Goal: Find specific page/section: Find specific page/section

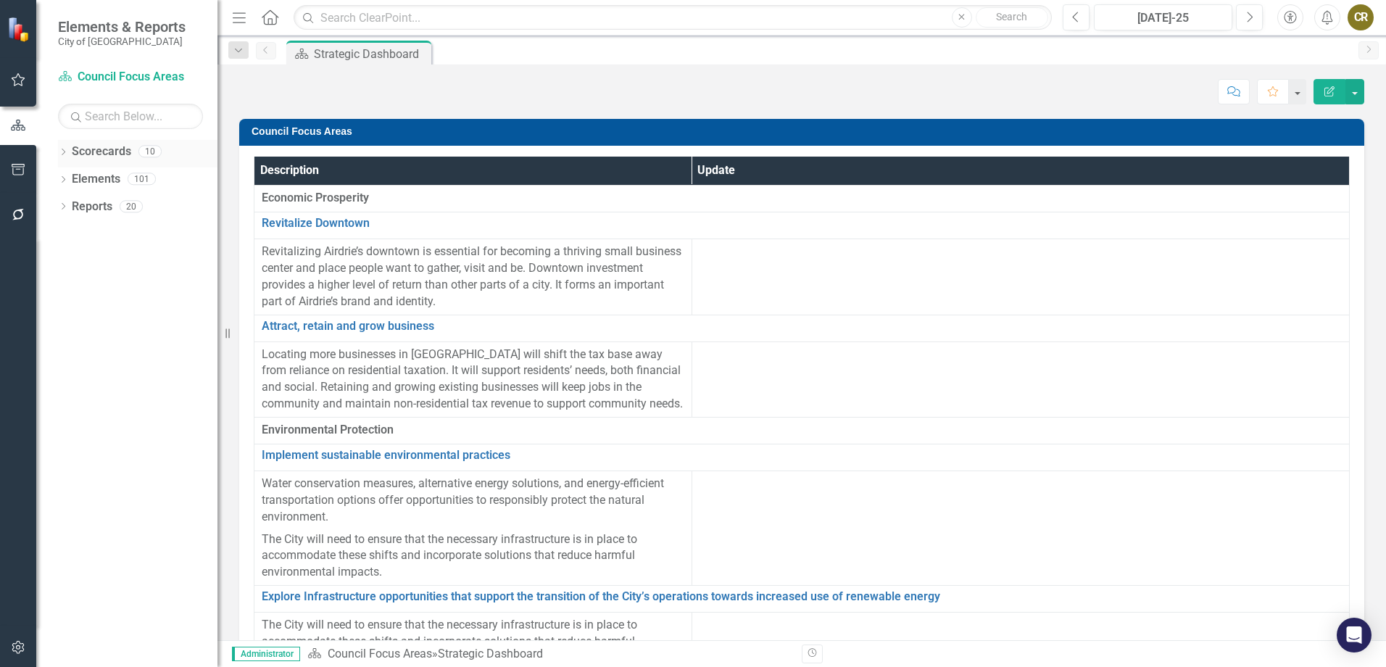
click at [65, 152] on icon at bounding box center [64, 152] width 4 height 7
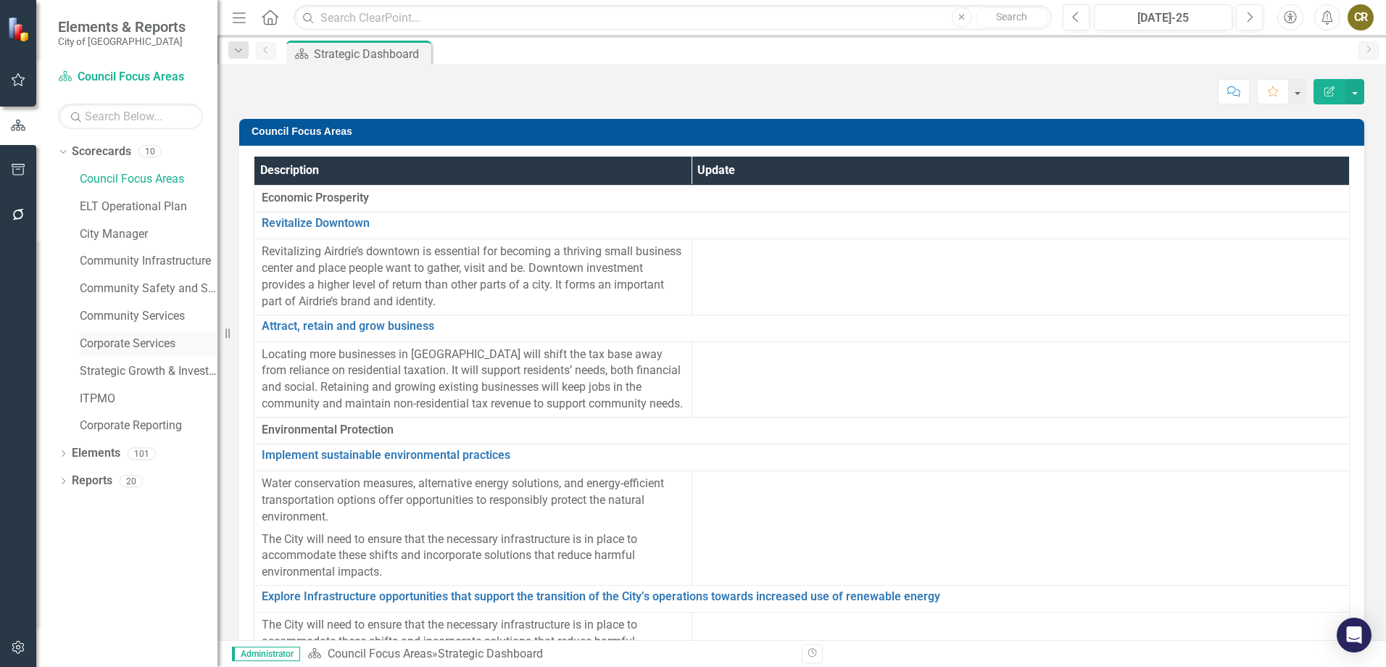
click at [144, 347] on link "Corporate Services" at bounding box center [149, 344] width 138 height 17
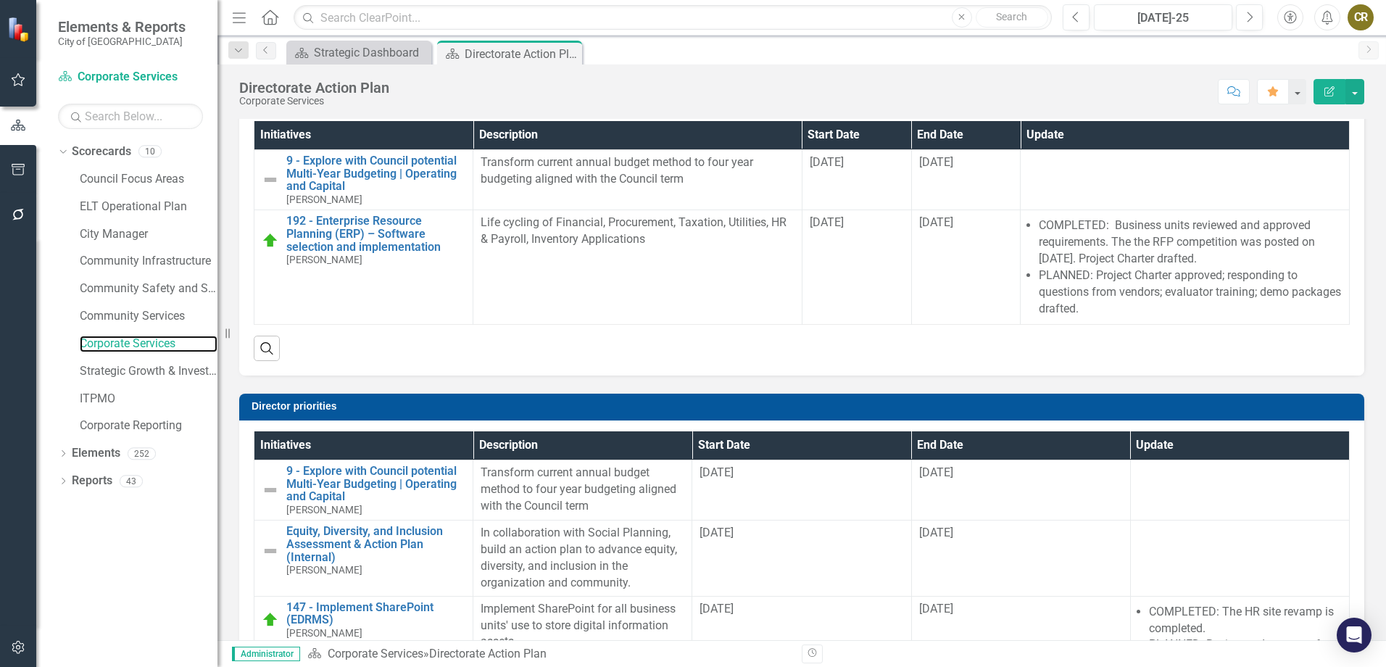
scroll to position [435, 0]
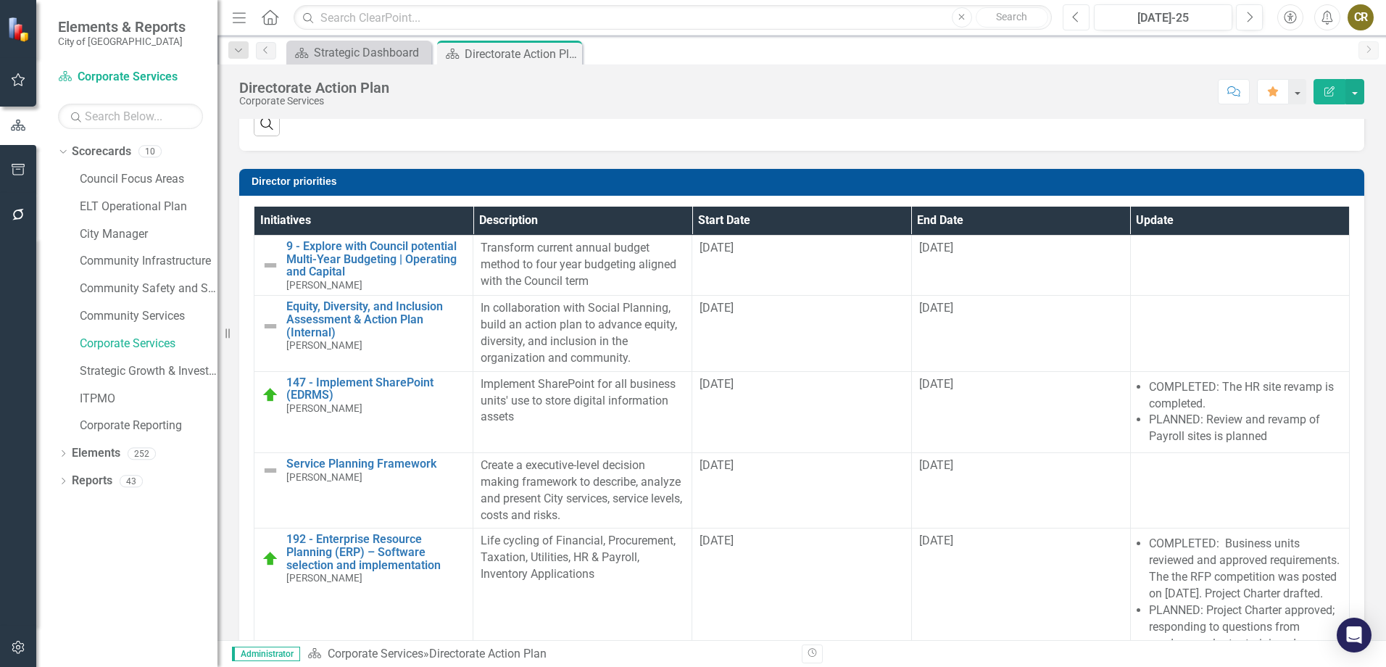
click at [1071, 16] on button "Previous" at bounding box center [1076, 17] width 27 height 26
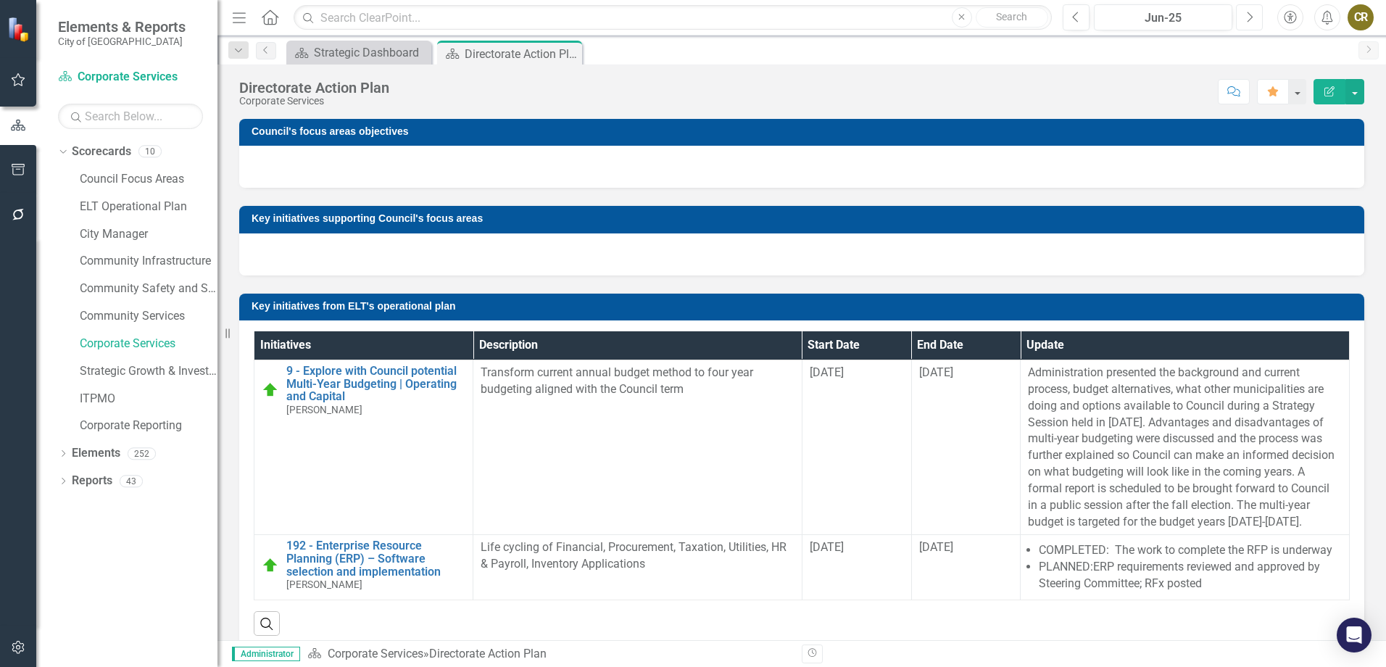
click at [1244, 16] on button "Next" at bounding box center [1249, 17] width 27 height 26
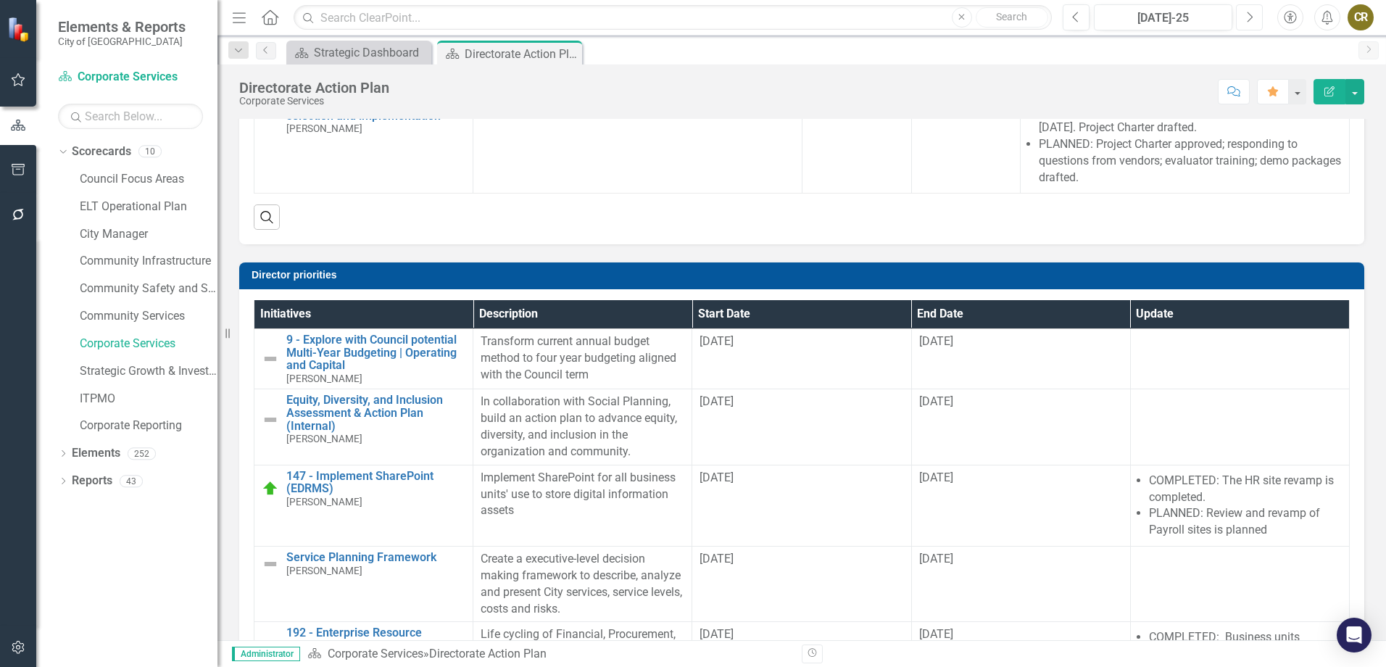
scroll to position [363, 0]
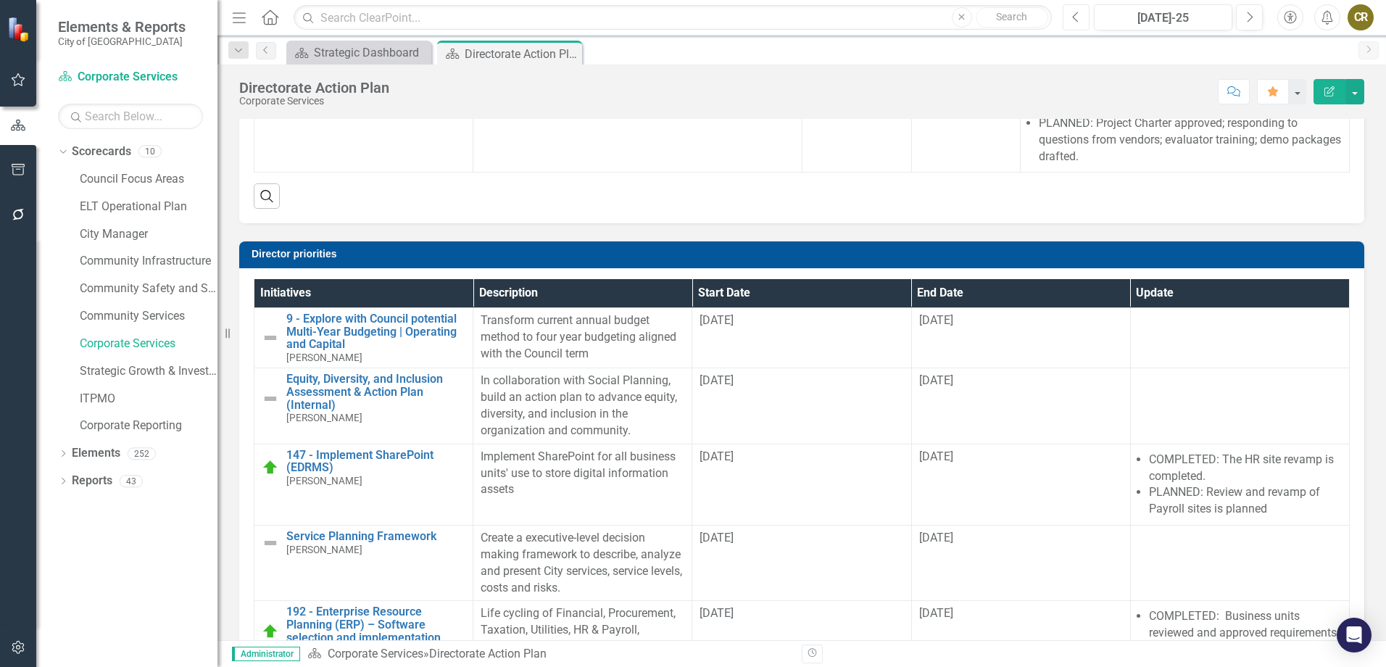
click at [1084, 18] on button "Previous" at bounding box center [1076, 17] width 27 height 26
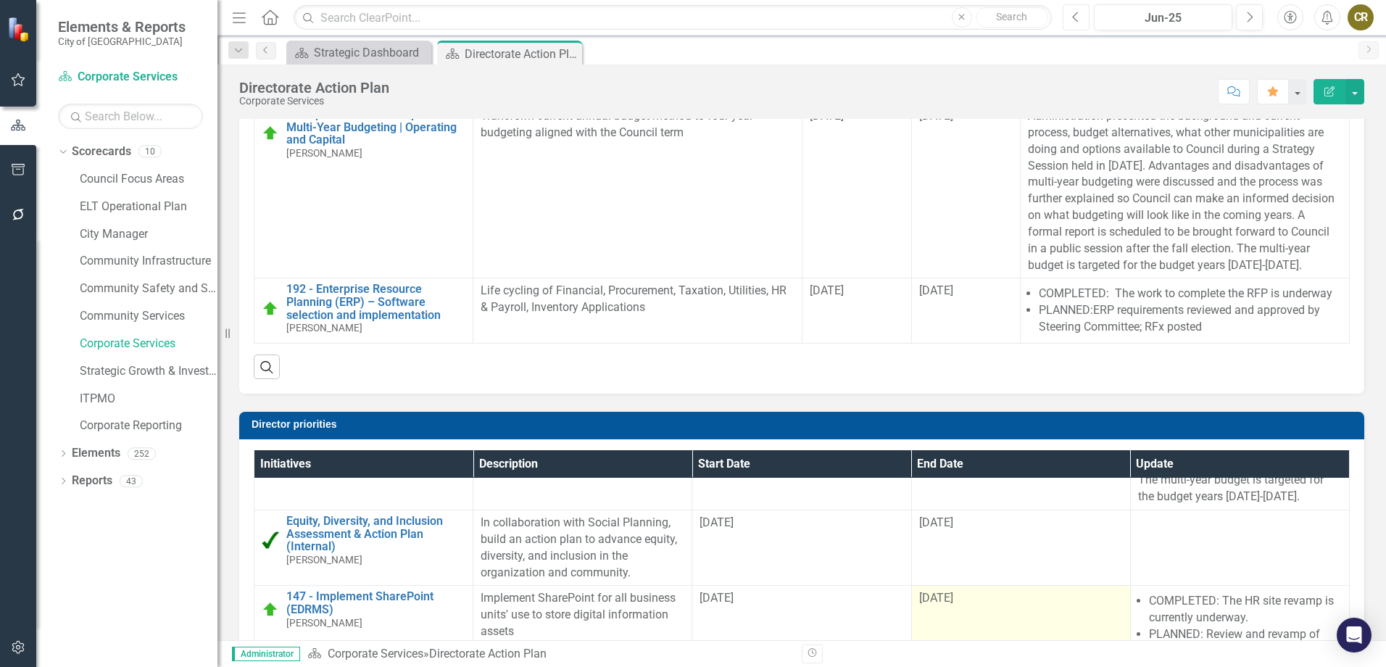
scroll to position [290, 0]
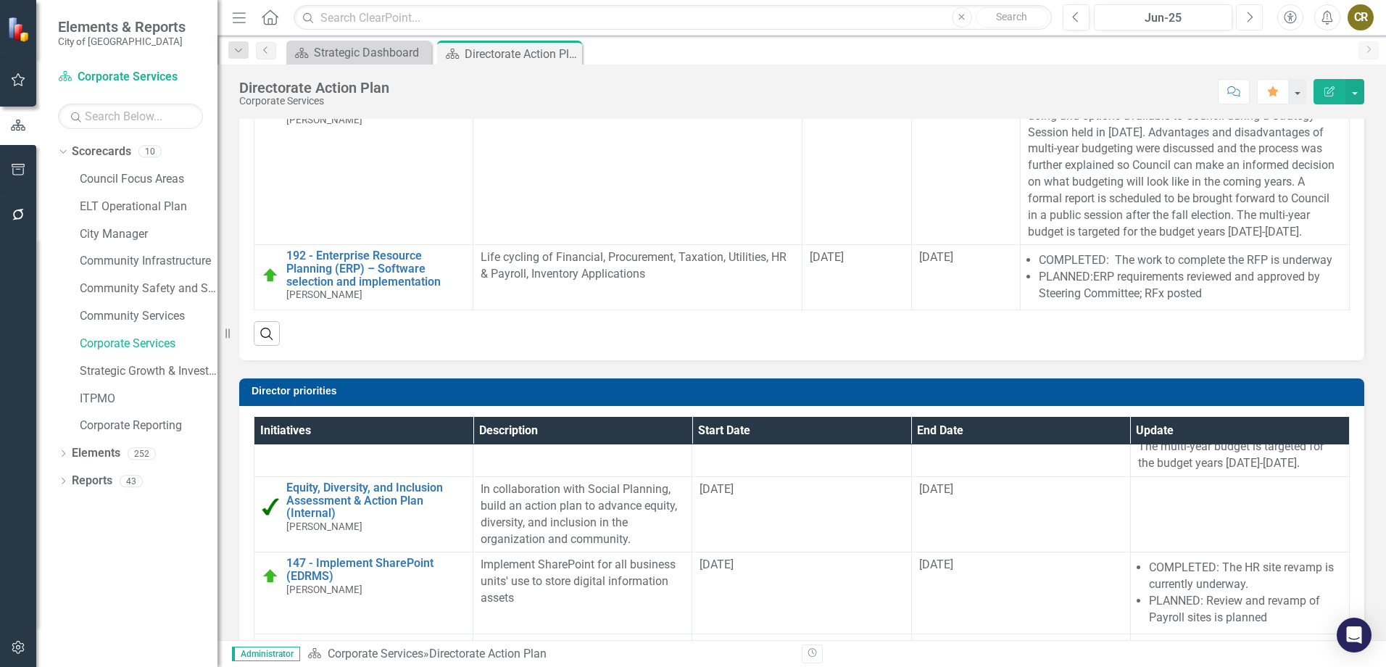
click at [1249, 14] on icon "button" at bounding box center [1251, 17] width 6 height 10
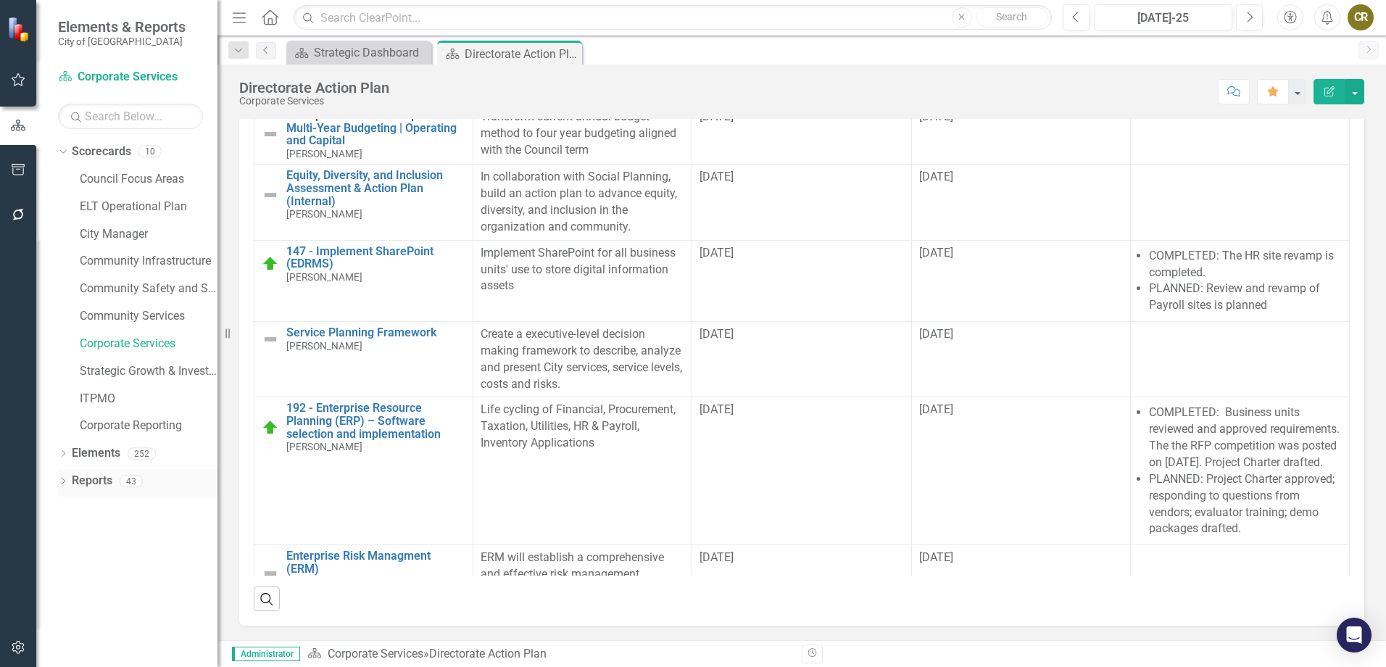
click at [59, 479] on icon "Dropdown" at bounding box center [63, 483] width 10 height 8
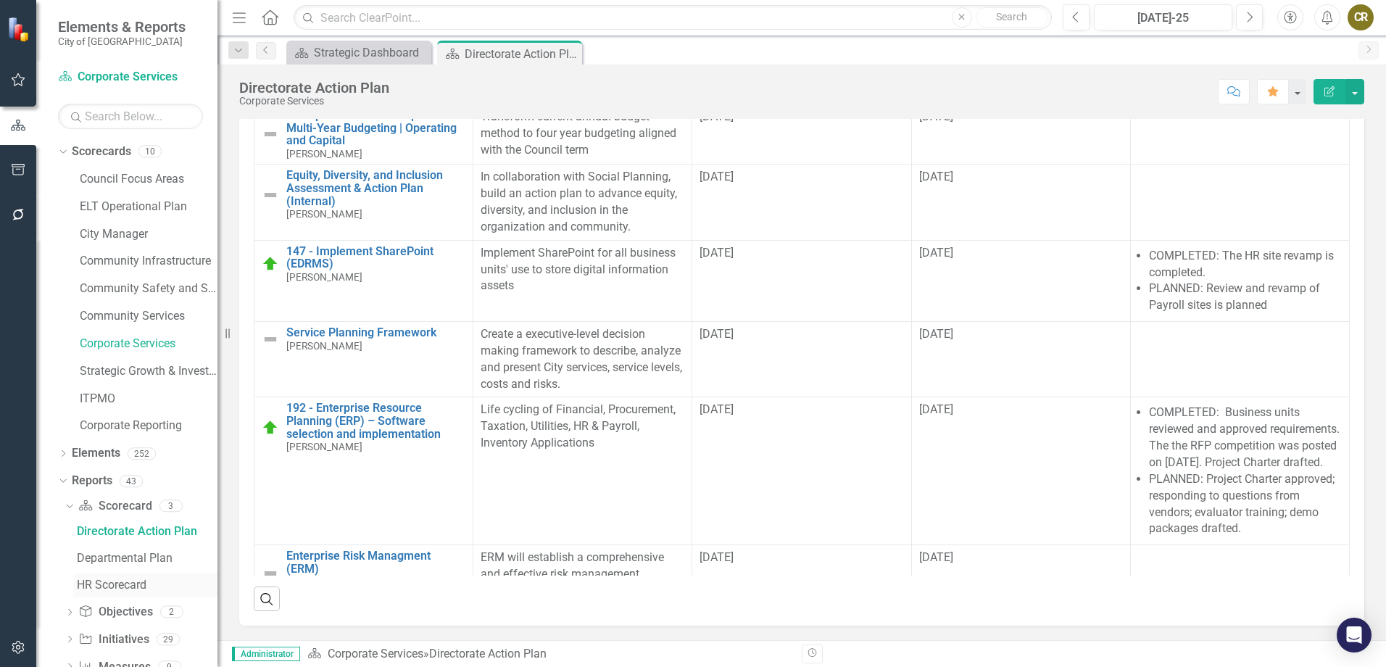
click at [101, 588] on div "HR Scorecard" at bounding box center [147, 585] width 141 height 13
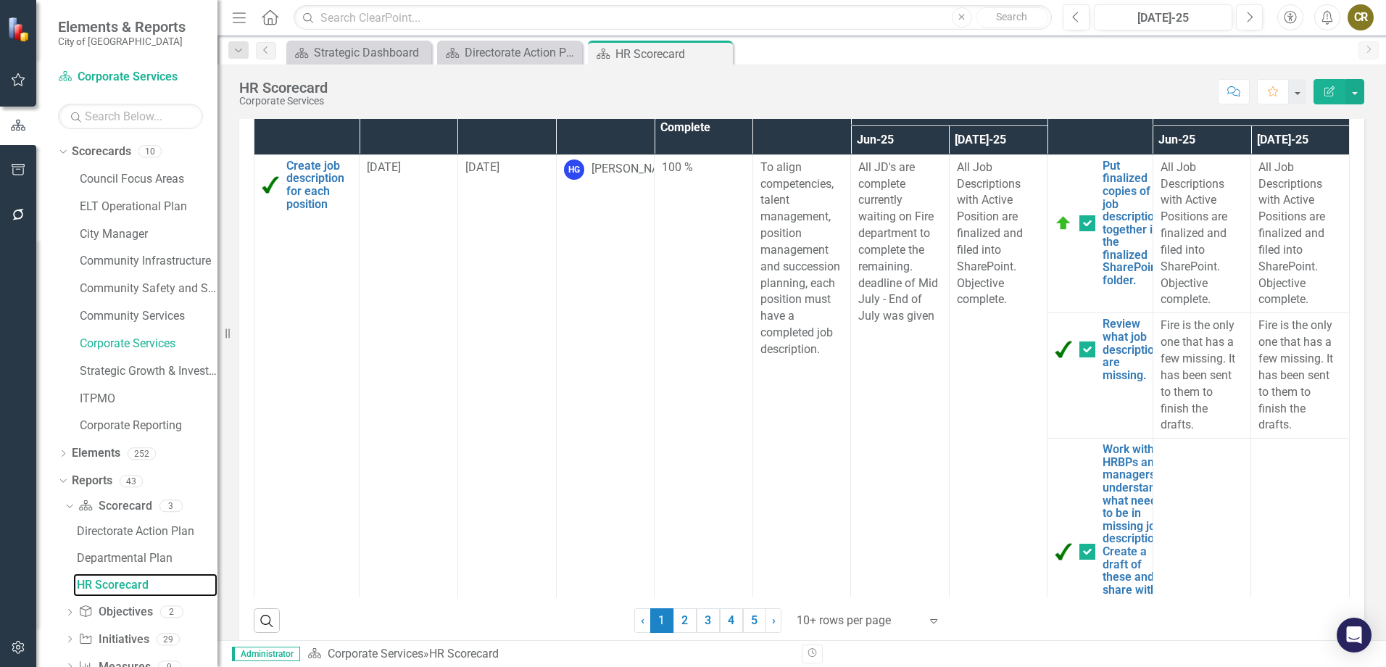
scroll to position [703, 0]
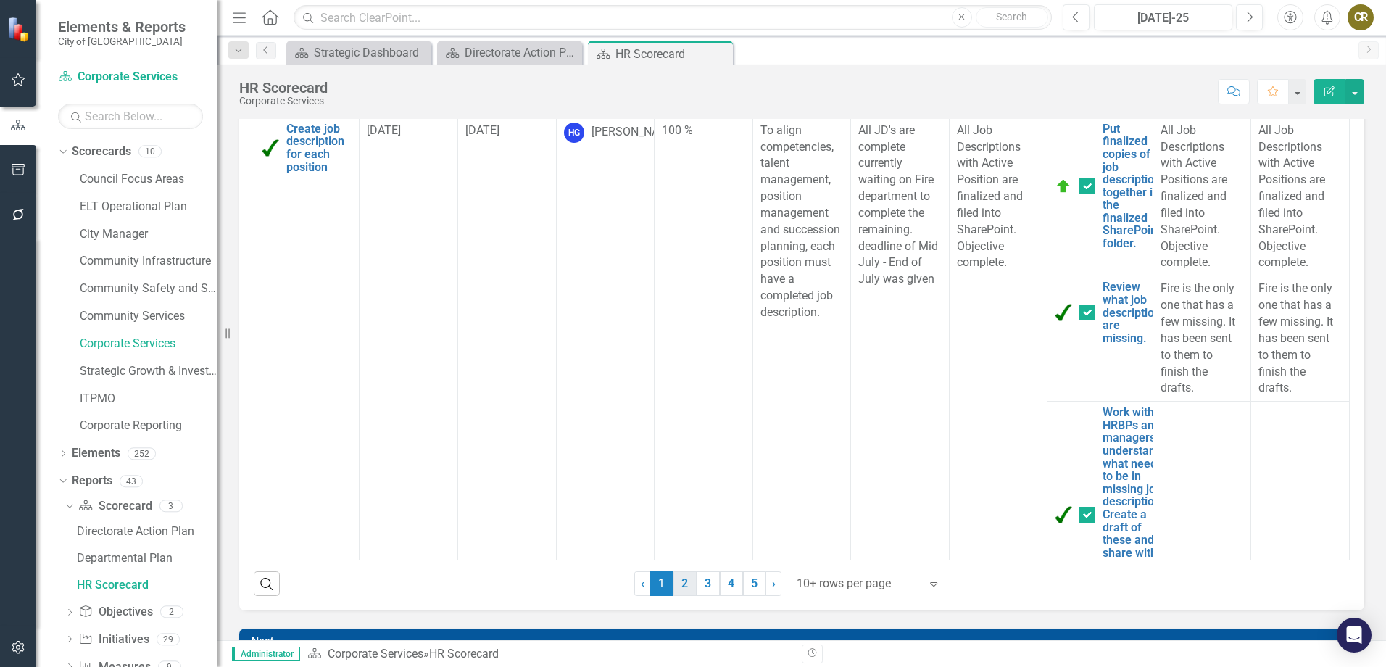
click at [681, 584] on link "2" at bounding box center [685, 583] width 23 height 25
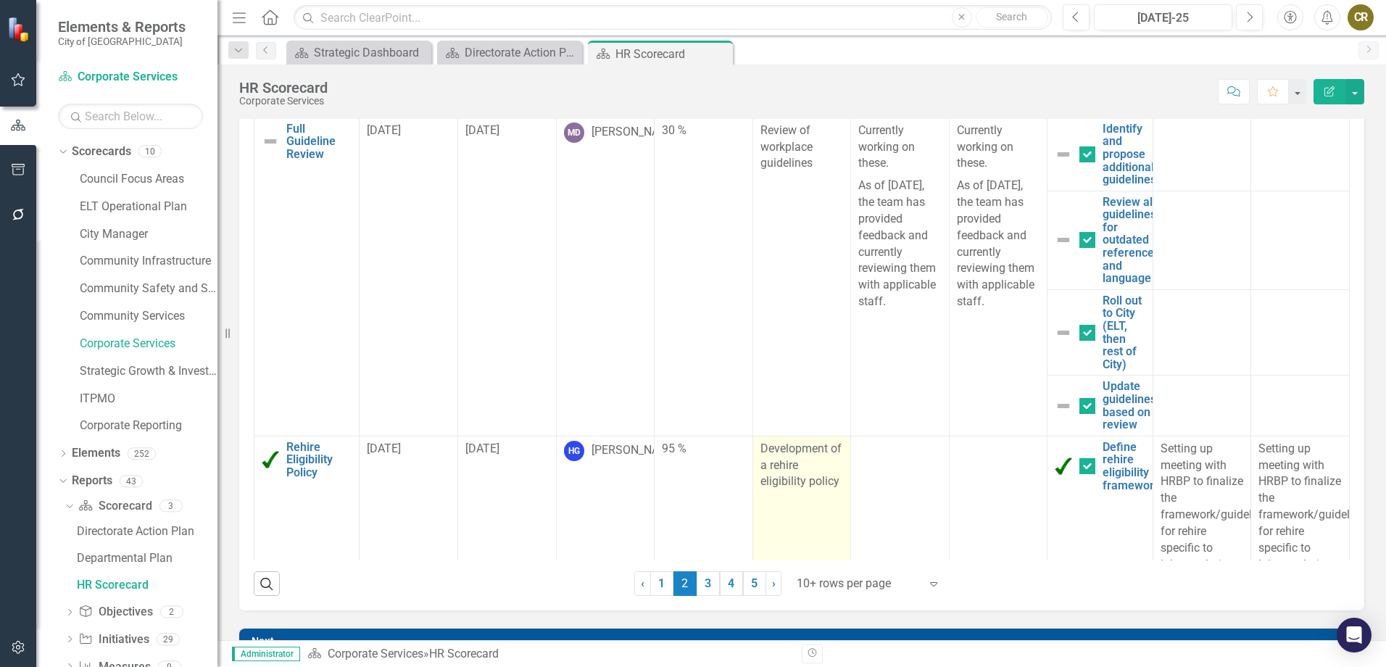
checkbox input "false"
checkbox input "true"
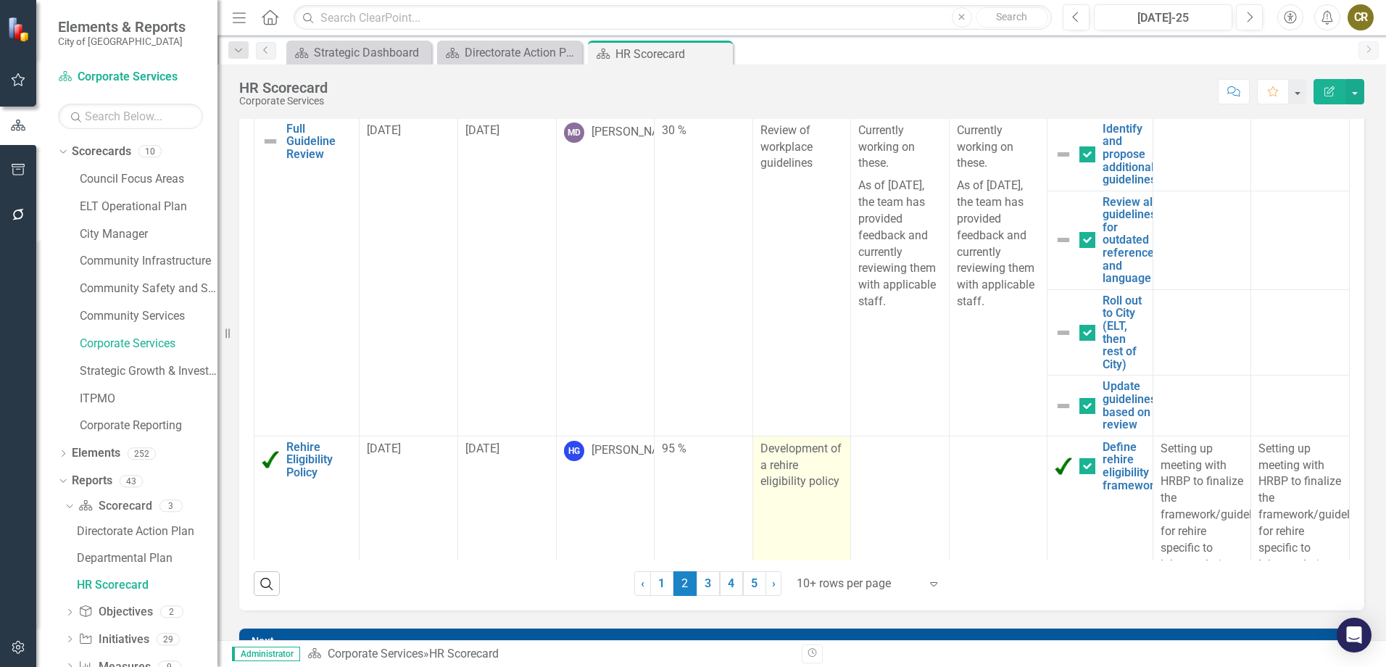
checkbox input "false"
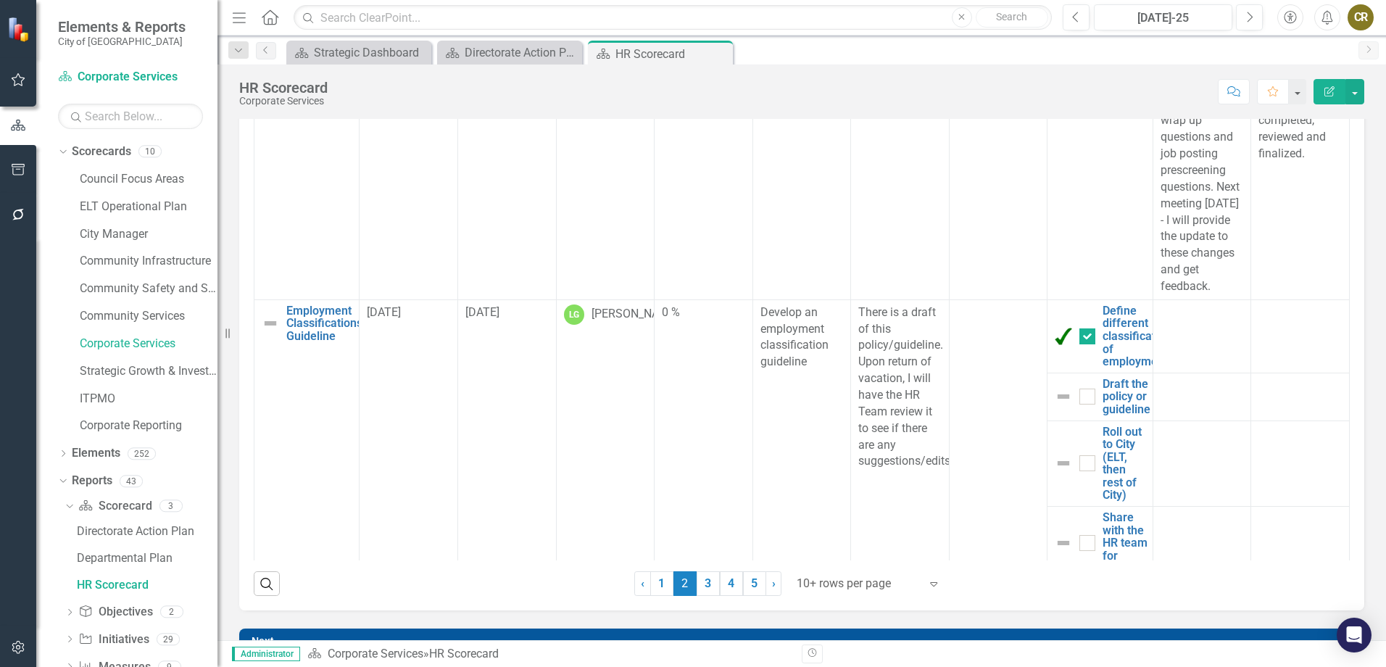
scroll to position [962, 0]
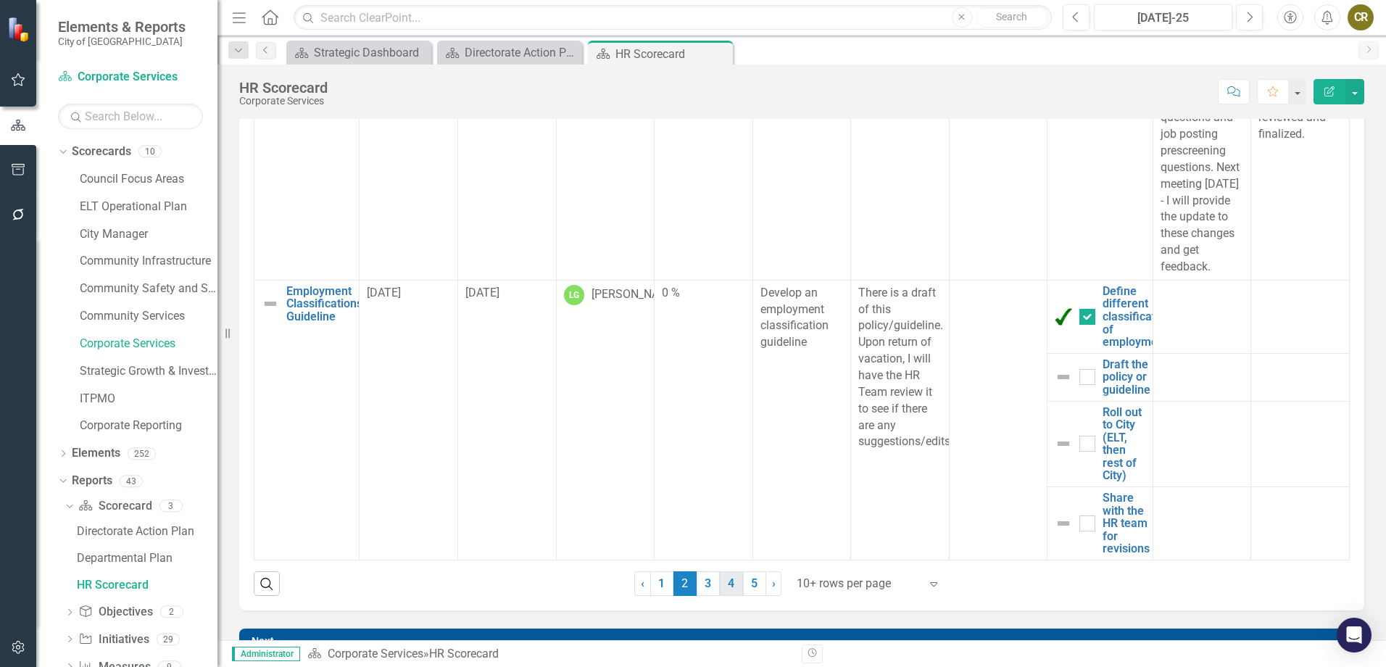
click at [721, 584] on link "4" at bounding box center [731, 583] width 23 height 25
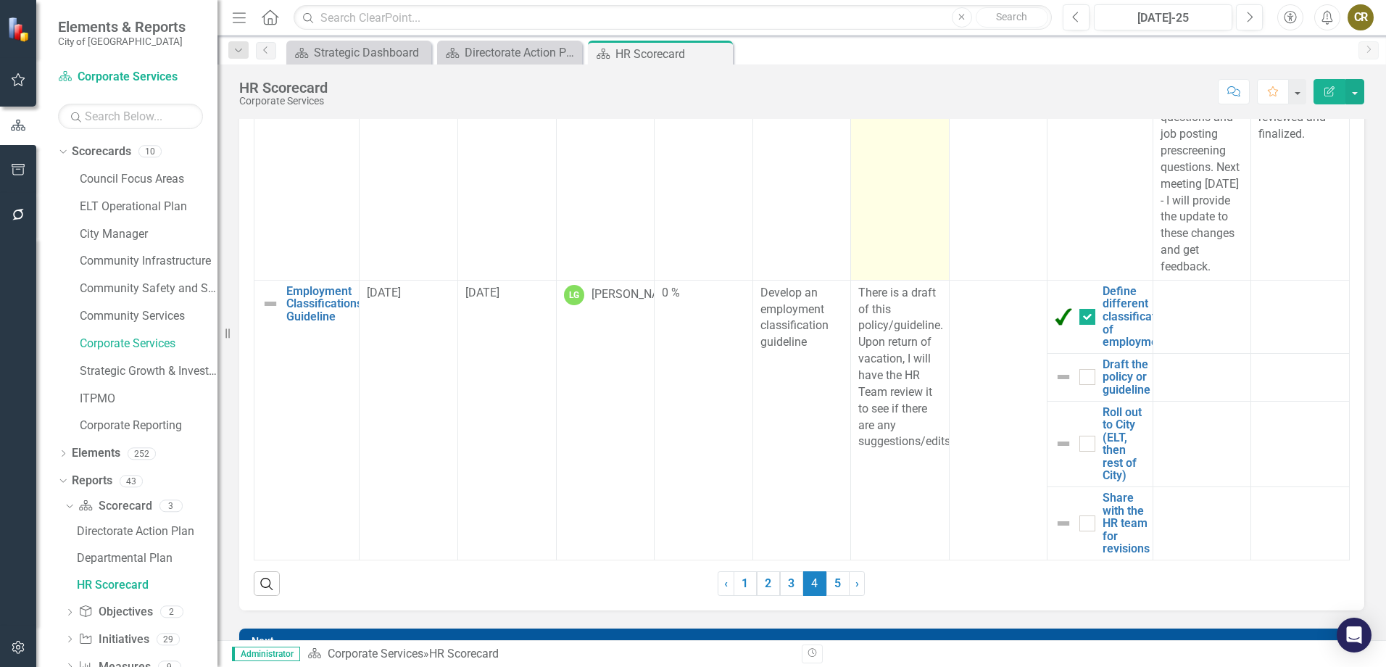
scroll to position [0, 0]
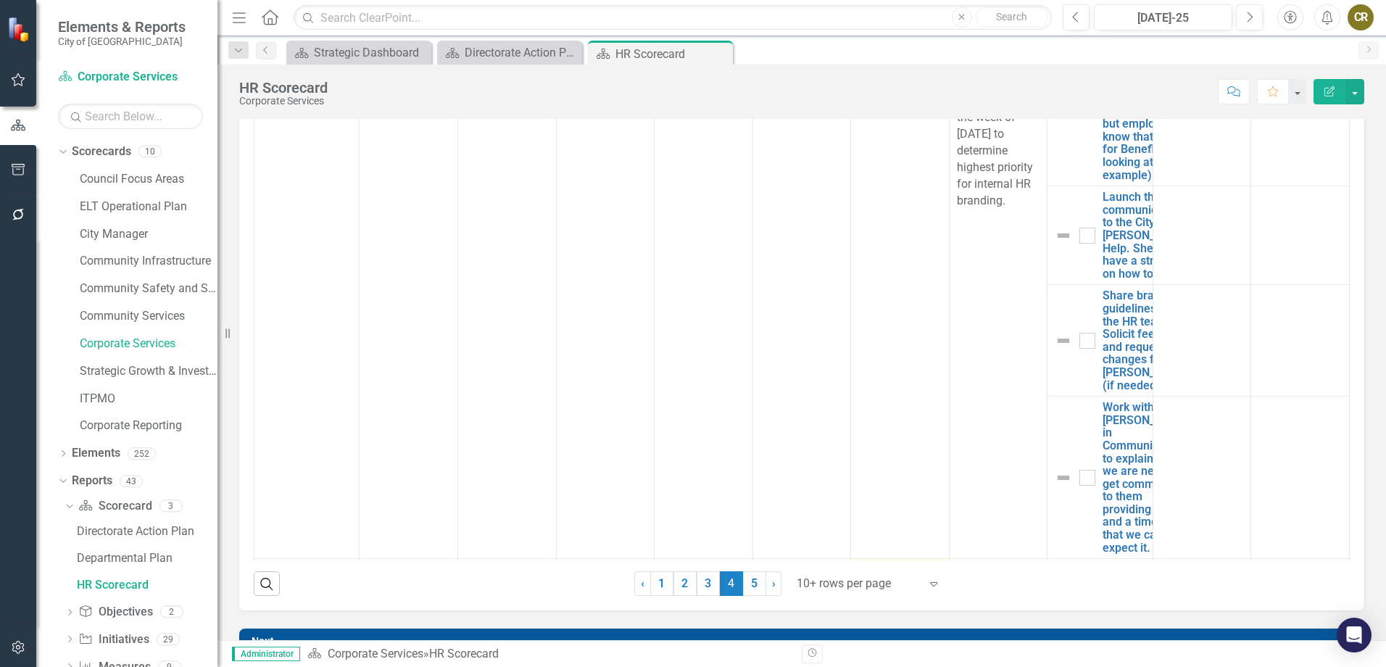
checkbox input "false"
checkbox input "true"
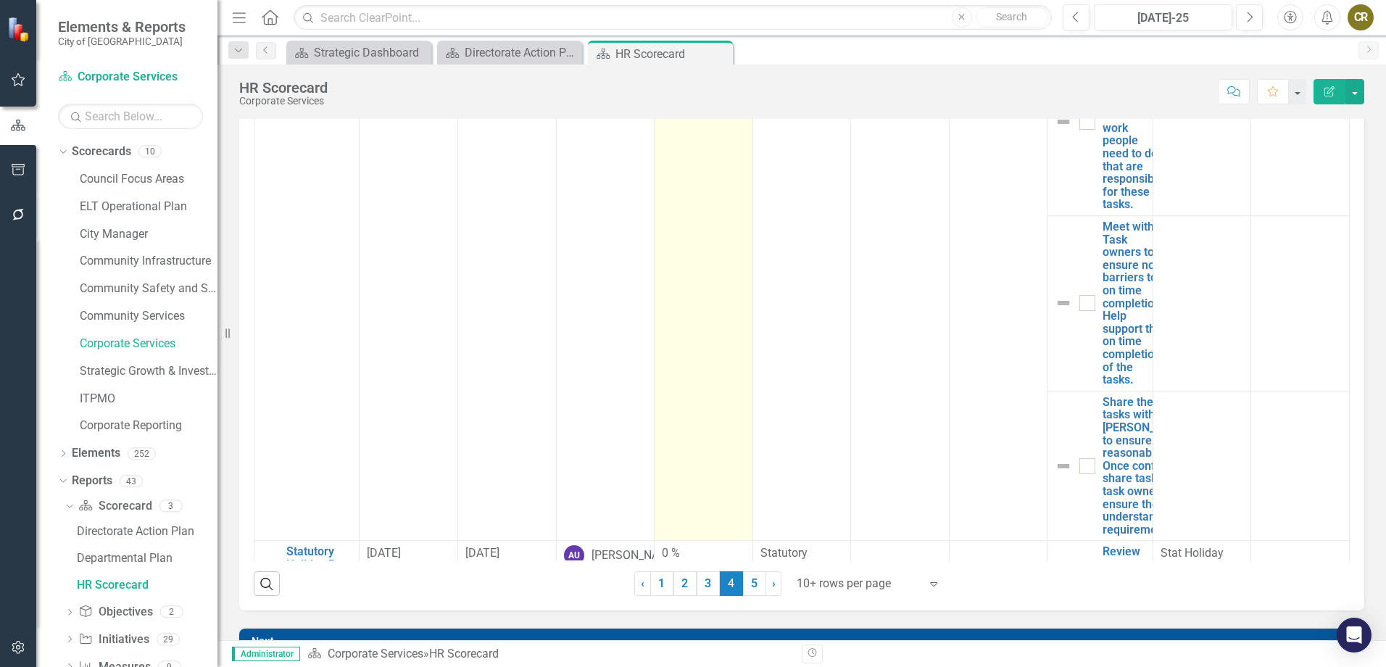
scroll to position [870, 0]
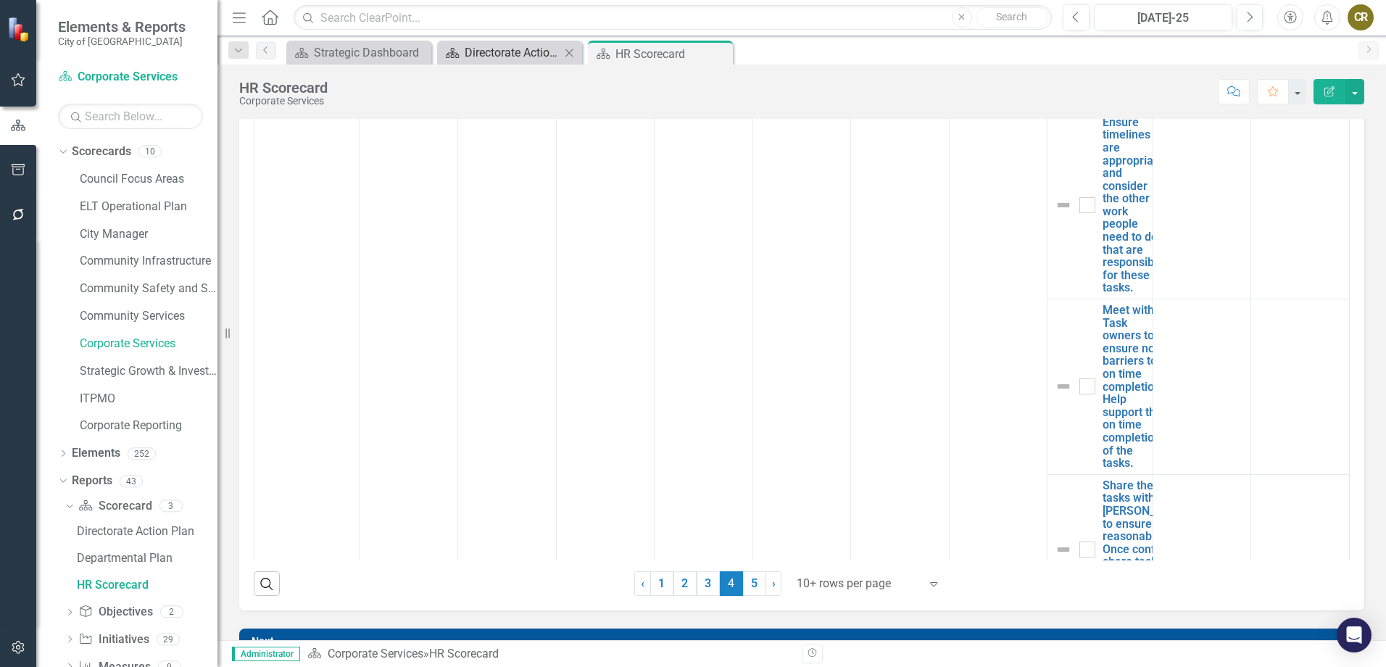
click at [501, 49] on div "Directorate Action Plan" at bounding box center [513, 53] width 96 height 18
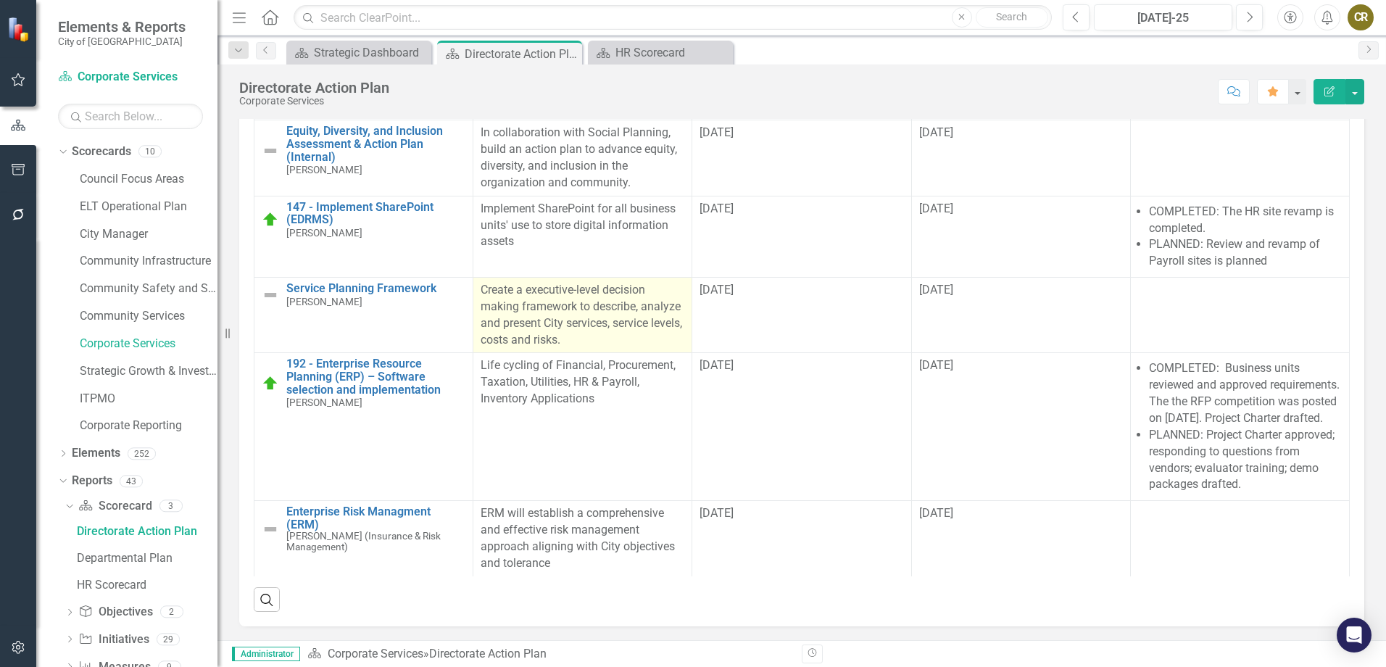
scroll to position [566, 0]
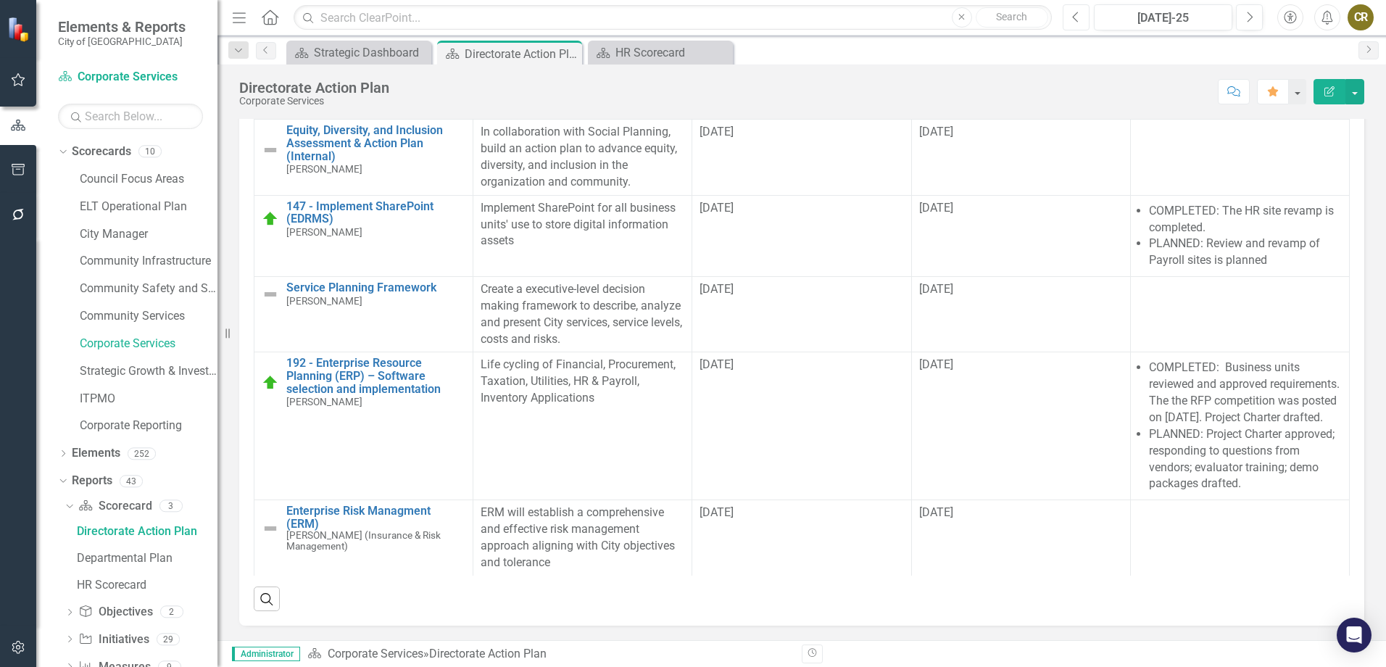
click at [1077, 18] on icon "Previous" at bounding box center [1076, 17] width 8 height 13
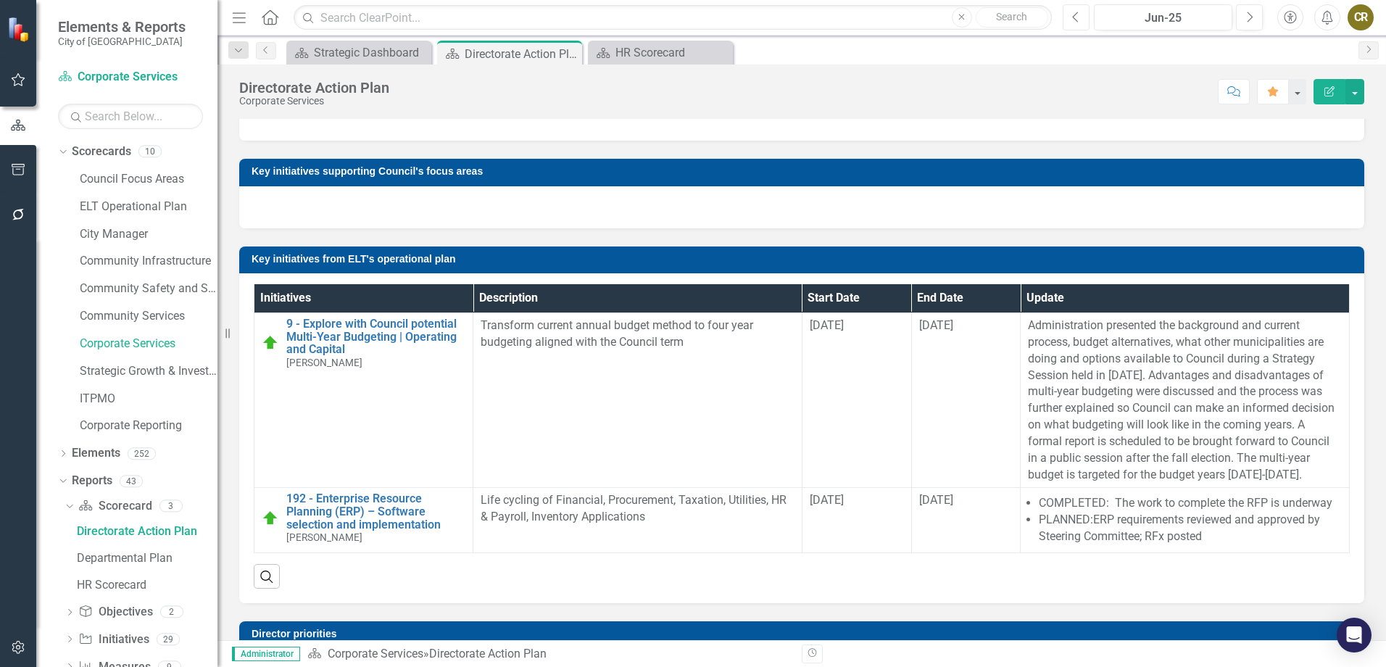
scroll to position [73, 0]
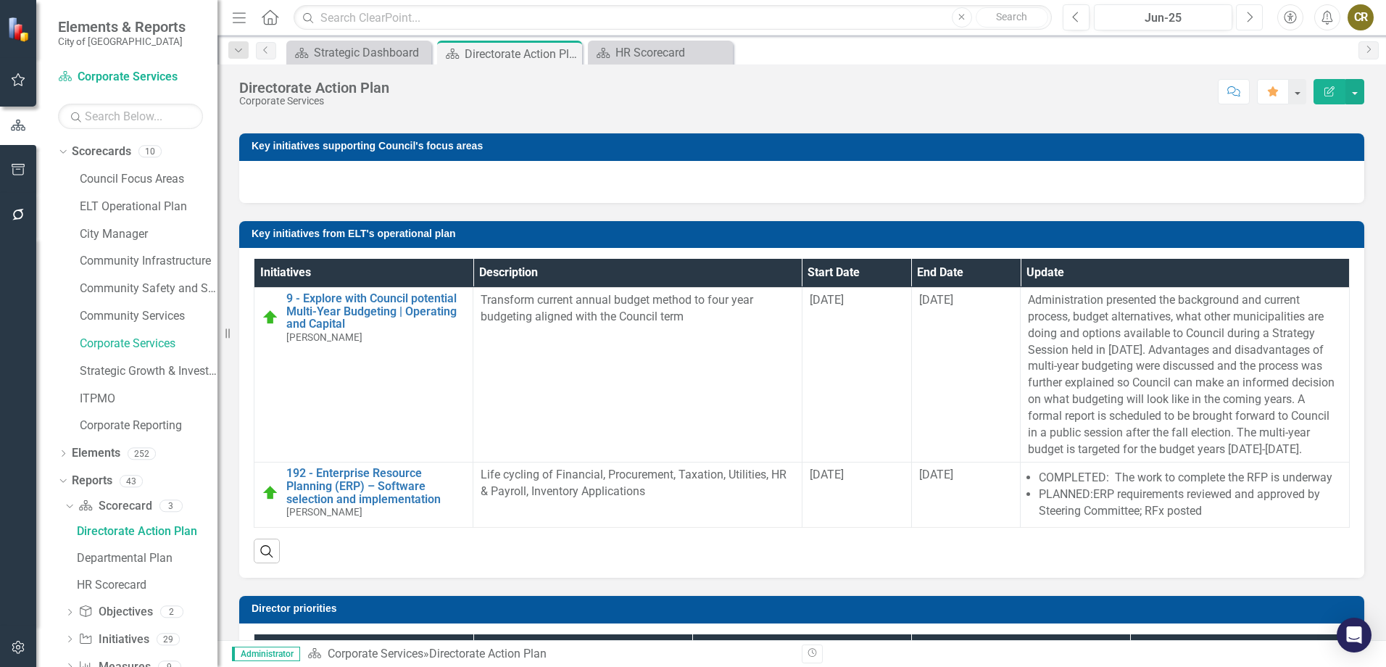
click at [1241, 21] on button "Next" at bounding box center [1249, 17] width 27 height 26
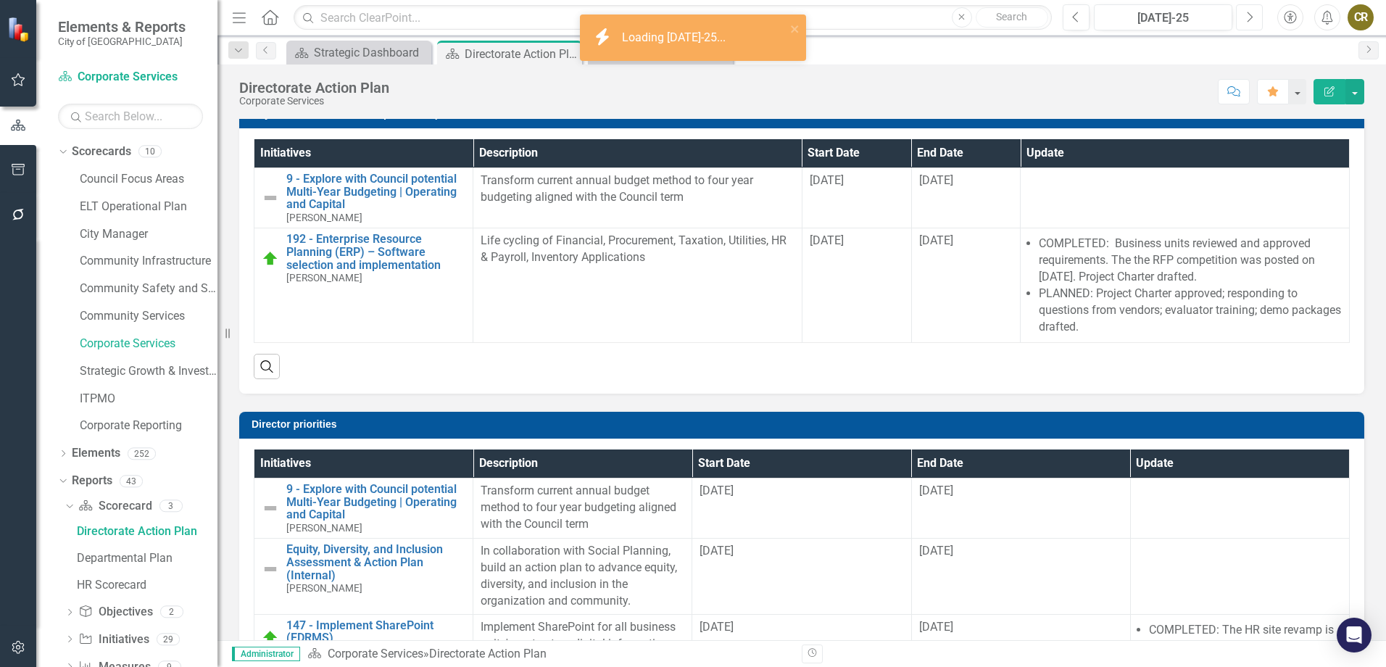
scroll to position [218, 0]
